Goal: Information Seeking & Learning: Learn about a topic

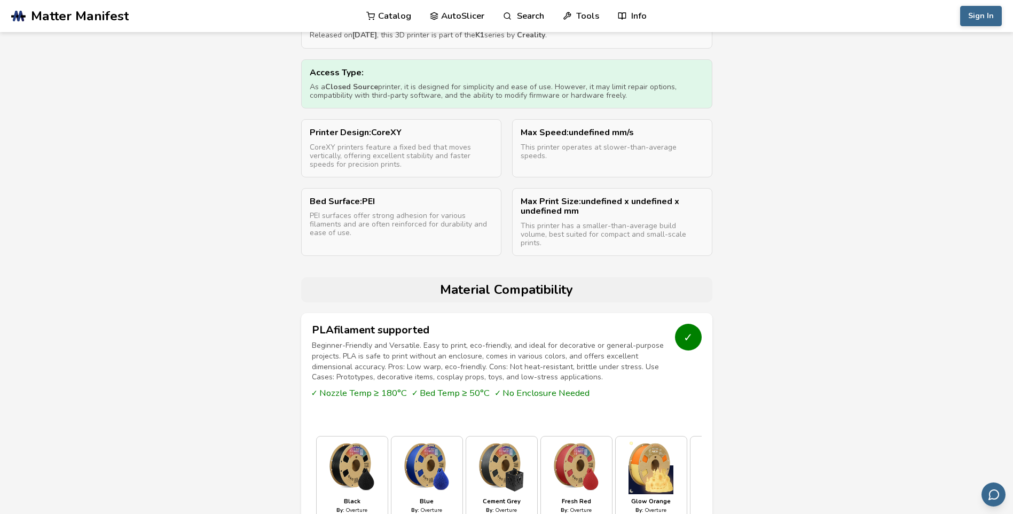
scroll to position [635, 0]
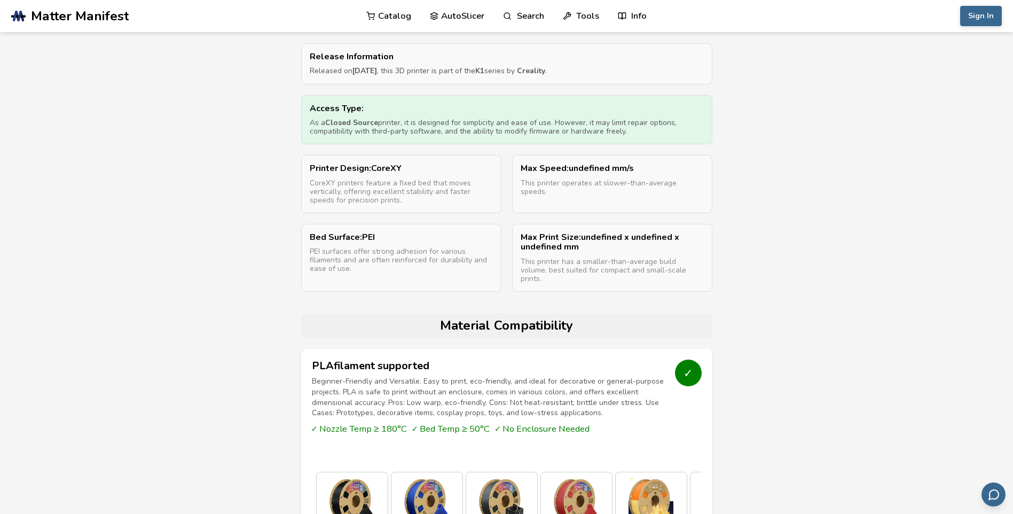
click at [513, 136] on div "Access Type: As a Closed Source printer, it is designed for simplicity and ease…" at bounding box center [506, 120] width 411 height 50
click at [351, 108] on p "Access Type:" at bounding box center [507, 109] width 394 height 10
drag, startPoint x: 351, startPoint y: 108, endPoint x: 328, endPoint y: 108, distance: 23.0
click at [328, 108] on p "Access Type:" at bounding box center [507, 109] width 394 height 10
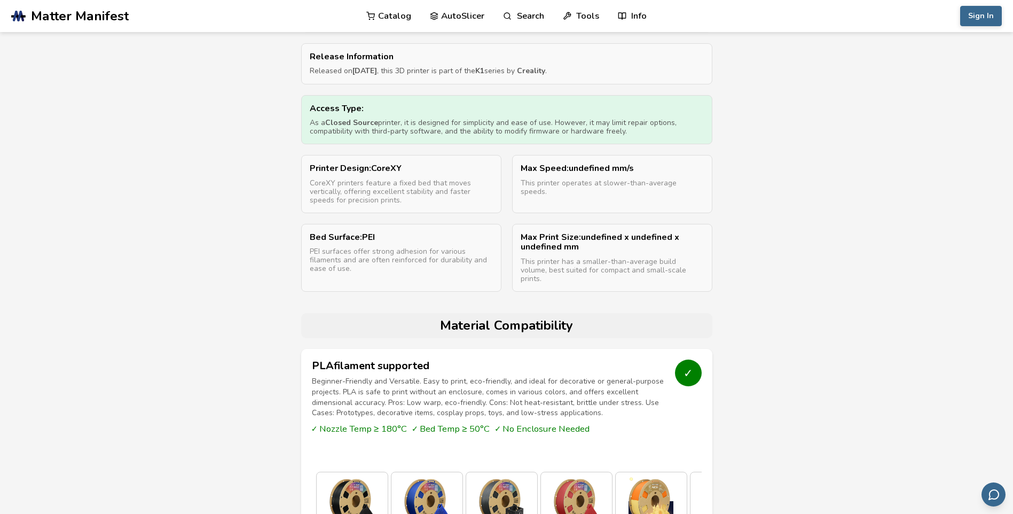
click at [333, 110] on p "Access Type:" at bounding box center [507, 109] width 394 height 10
click at [339, 112] on p "Access Type:" at bounding box center [507, 109] width 394 height 10
click at [337, 112] on p "Access Type:" at bounding box center [507, 109] width 394 height 10
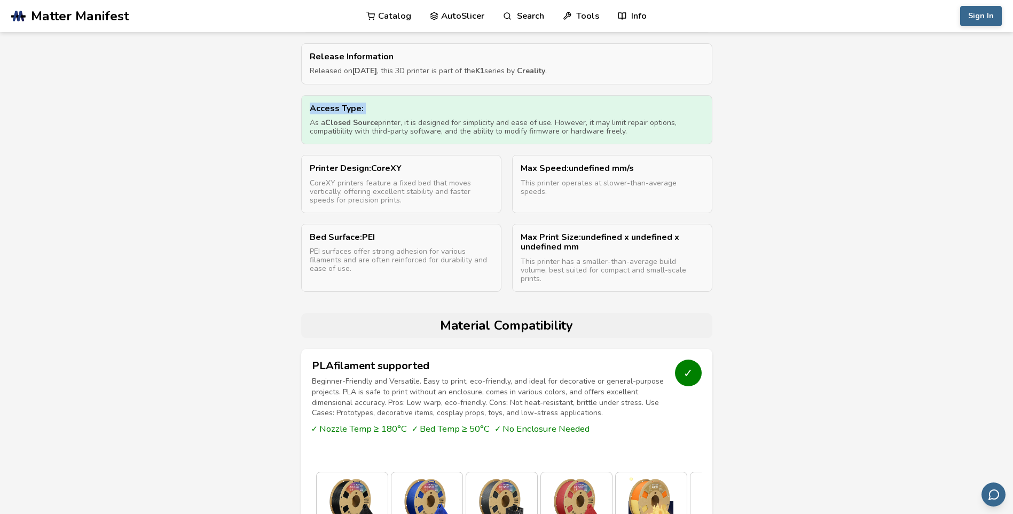
click at [335, 112] on p "Access Type:" at bounding box center [507, 109] width 394 height 10
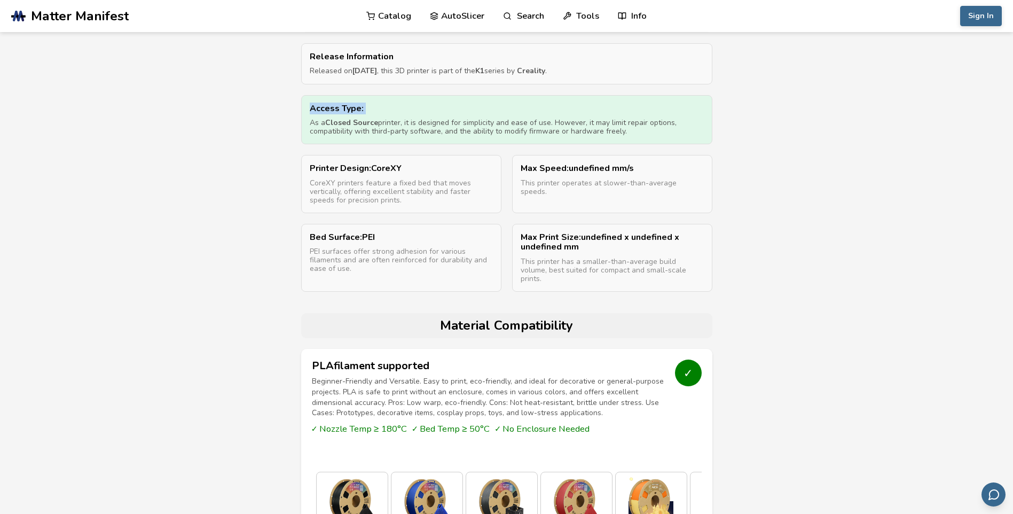
click at [335, 112] on p "Access Type:" at bounding box center [507, 109] width 394 height 10
click at [336, 112] on p "Access Type:" at bounding box center [507, 109] width 394 height 10
drag, startPoint x: 336, startPoint y: 112, endPoint x: 337, endPoint y: 120, distance: 8.0
click at [337, 120] on strong "Closed Source" at bounding box center [351, 123] width 53 height 10
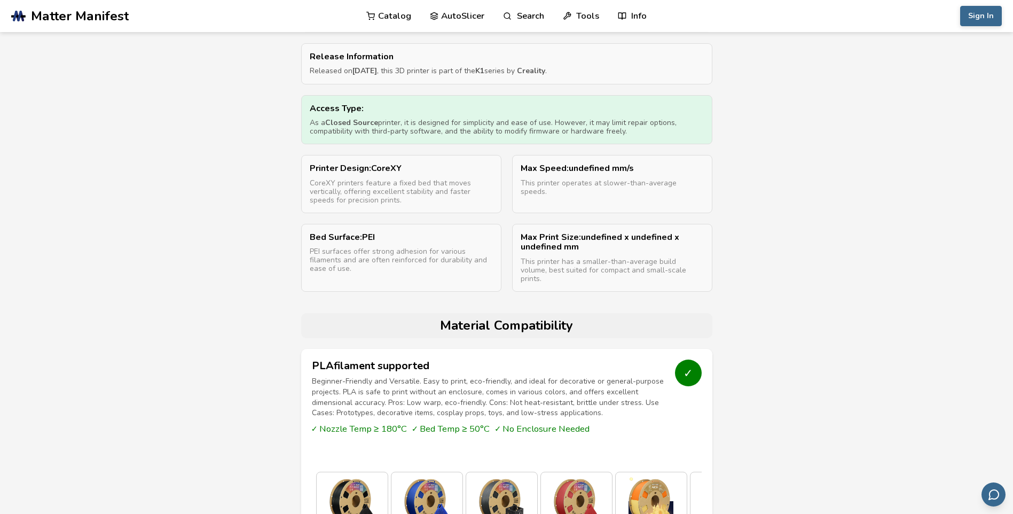
click at [340, 110] on p "Access Type:" at bounding box center [507, 109] width 394 height 10
click at [337, 109] on p "Access Type:" at bounding box center [507, 109] width 394 height 10
click at [337, 122] on strong "Closed Source" at bounding box center [351, 123] width 53 height 10
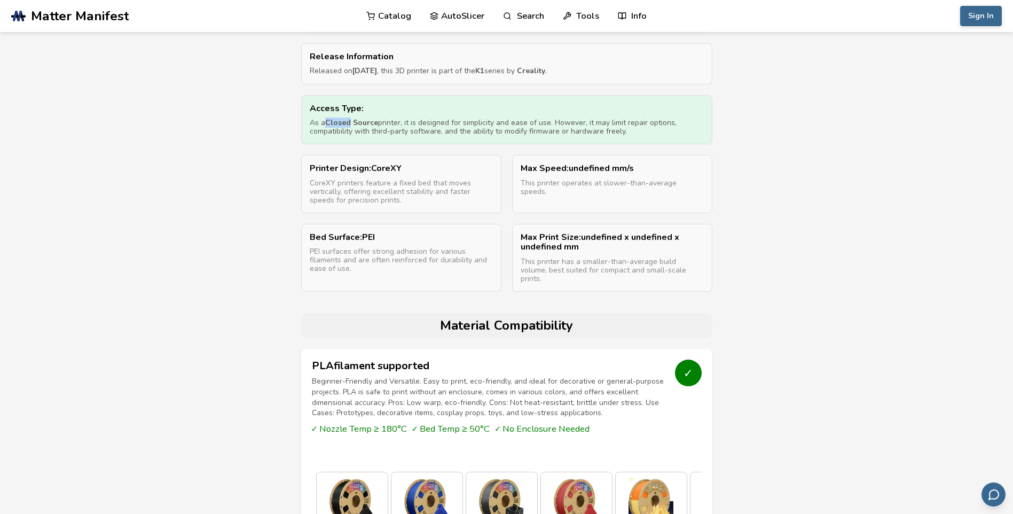
click at [338, 125] on strong "Closed Source" at bounding box center [351, 123] width 53 height 10
drag, startPoint x: 338, startPoint y: 125, endPoint x: 341, endPoint y: 130, distance: 5.5
click at [341, 130] on p "As a Closed Source printer, it is designed for simplicity and ease of use. Howe…" at bounding box center [507, 127] width 394 height 17
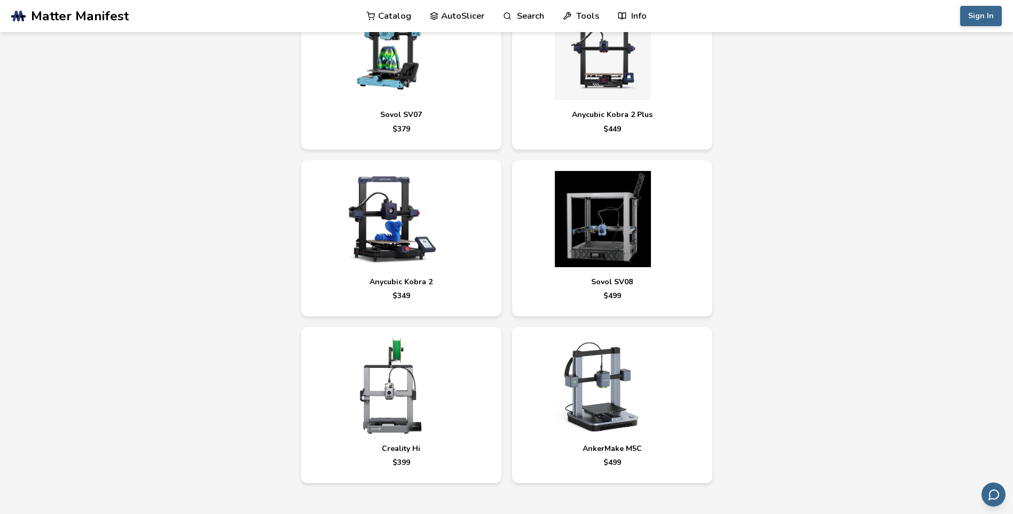
scroll to position [3252, 0]
